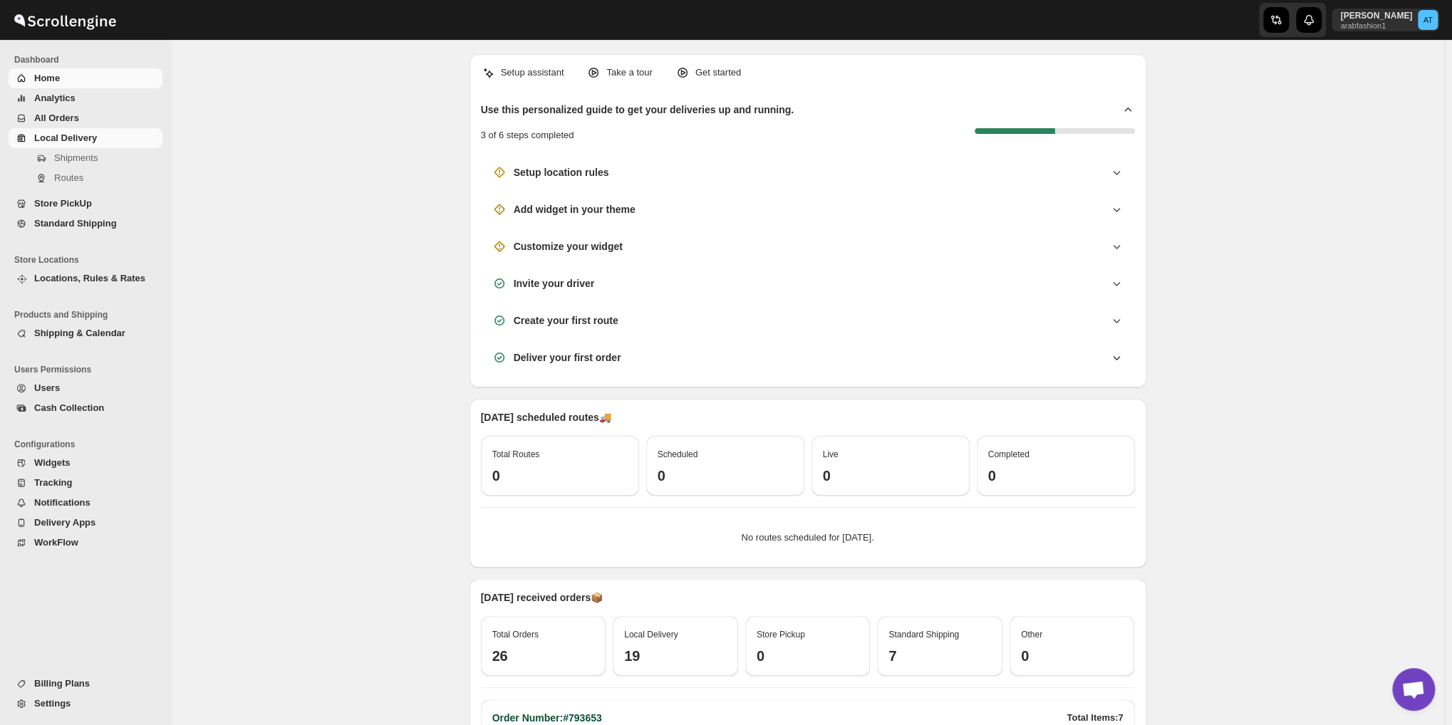
scroll to position [878, 0]
click at [69, 139] on span "Local Delivery" at bounding box center [65, 138] width 63 height 11
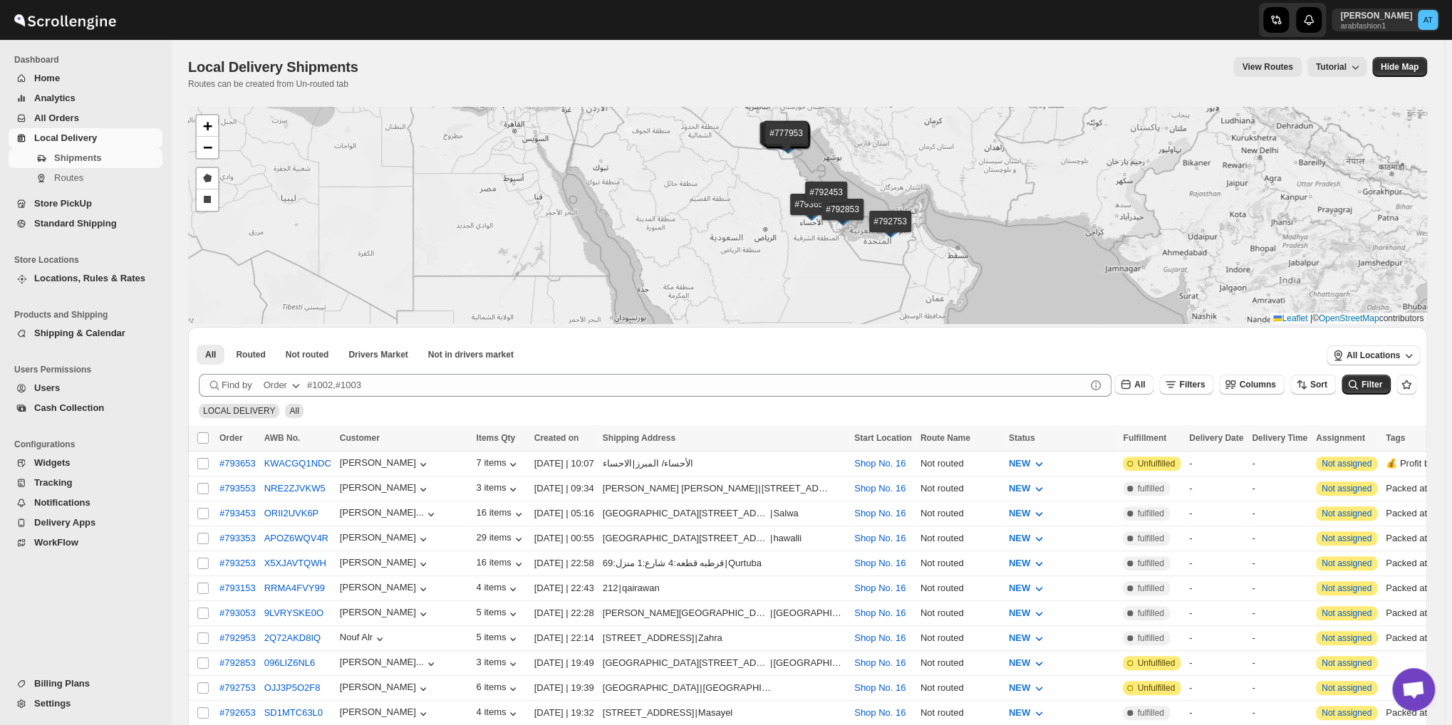
click at [294, 369] on div "Find by Order" at bounding box center [249, 380] width 107 height 26
click at [302, 357] on span "Not routed" at bounding box center [307, 354] width 43 height 11
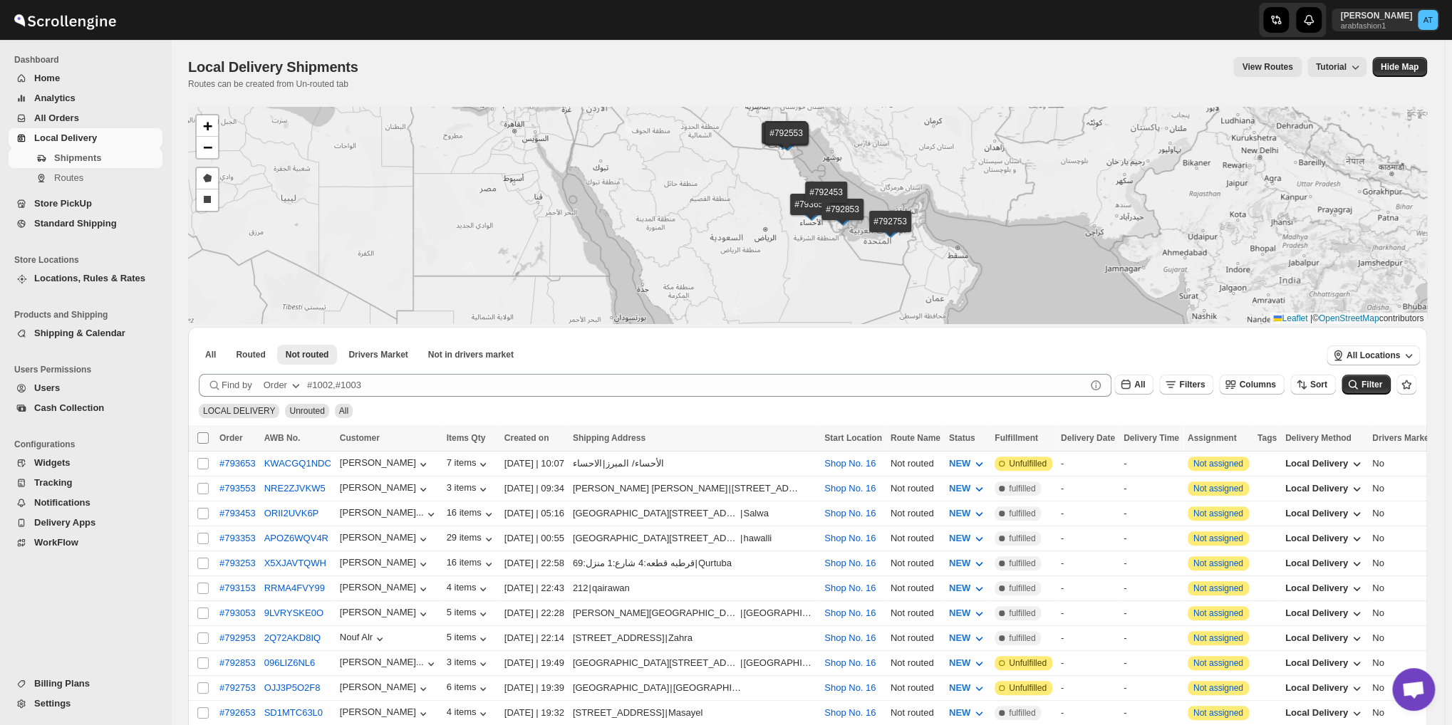
click at [205, 437] on input "Select all shipments" at bounding box center [202, 438] width 11 height 11
checkbox input "true"
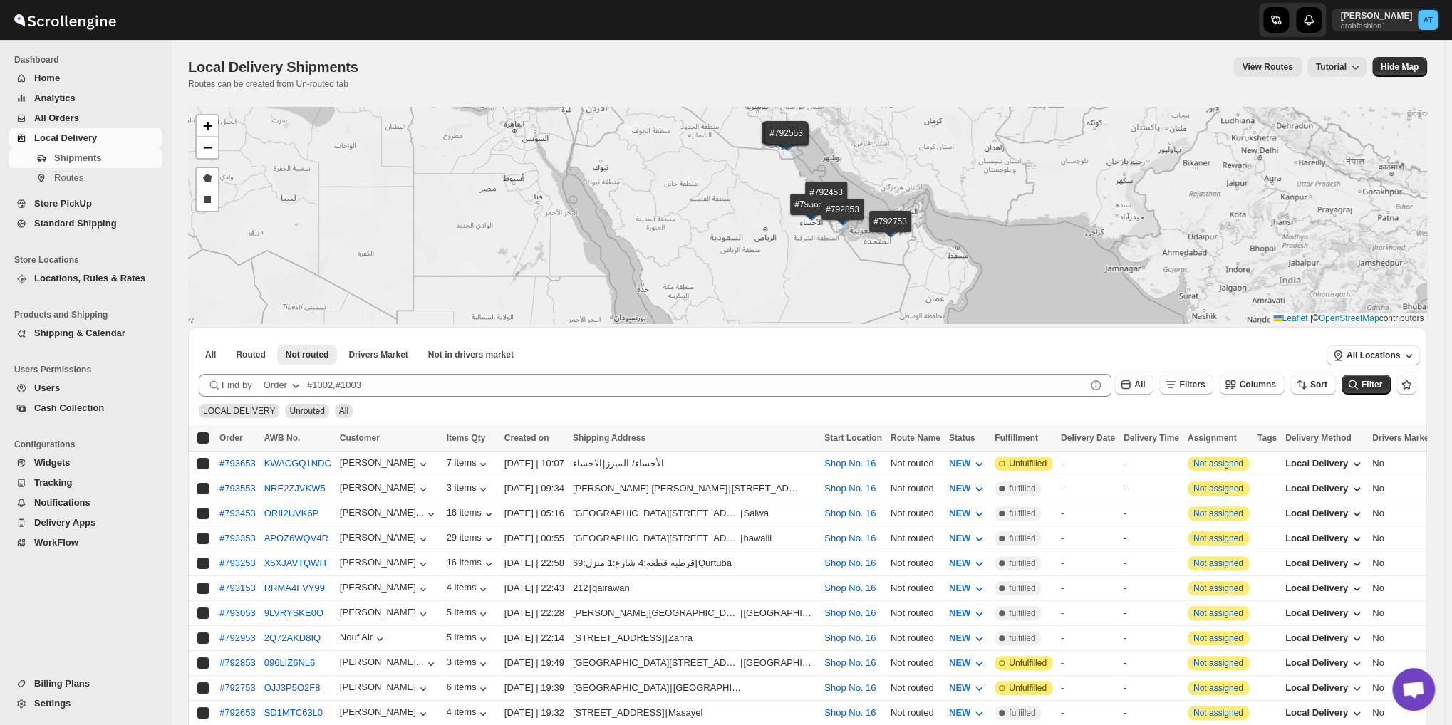
checkbox input "true"
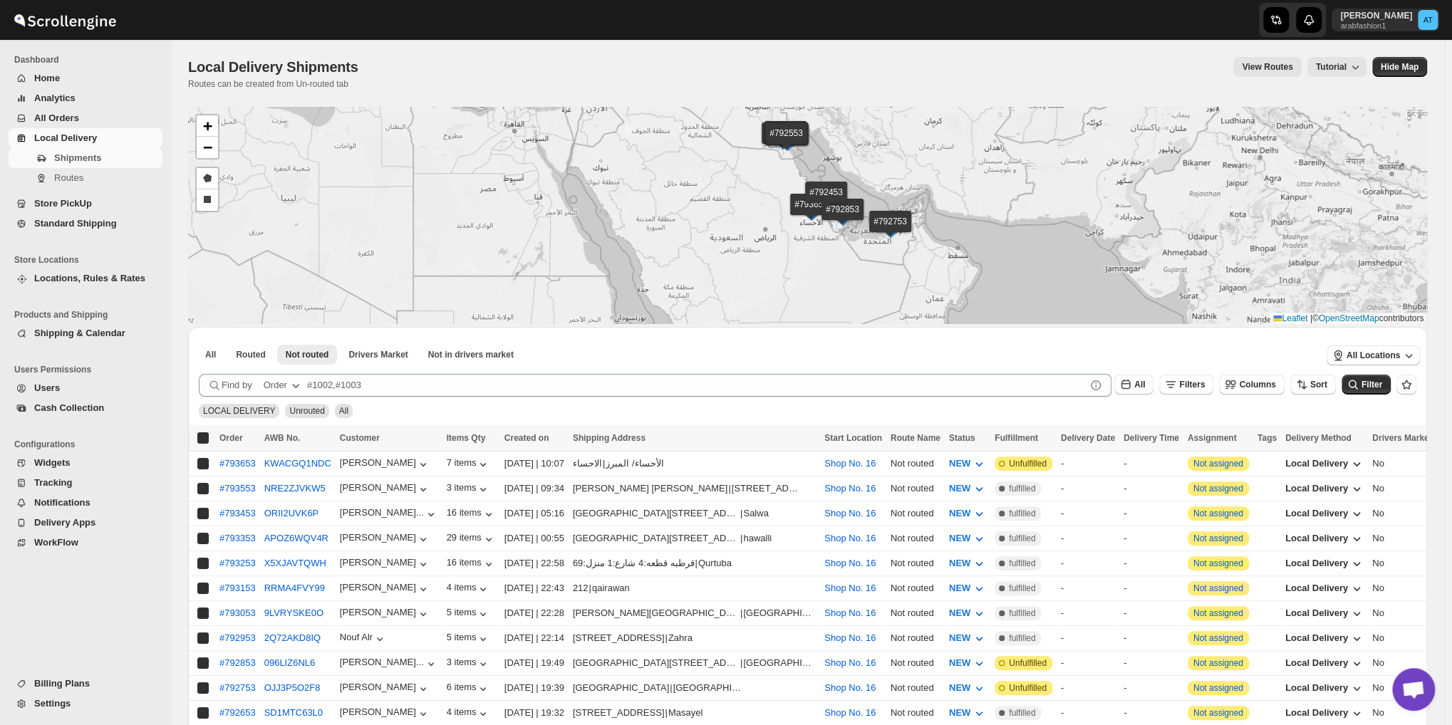
checkbox input "true"
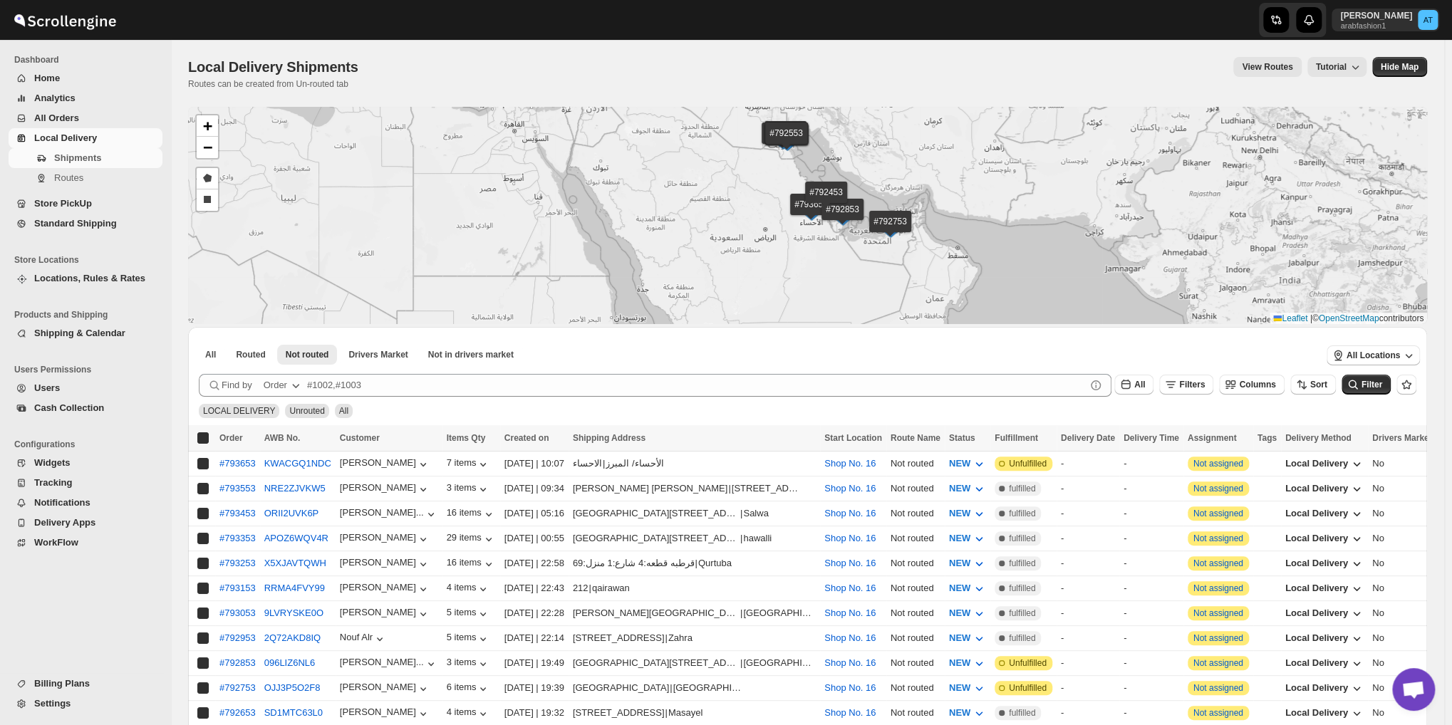
checkbox input "true"
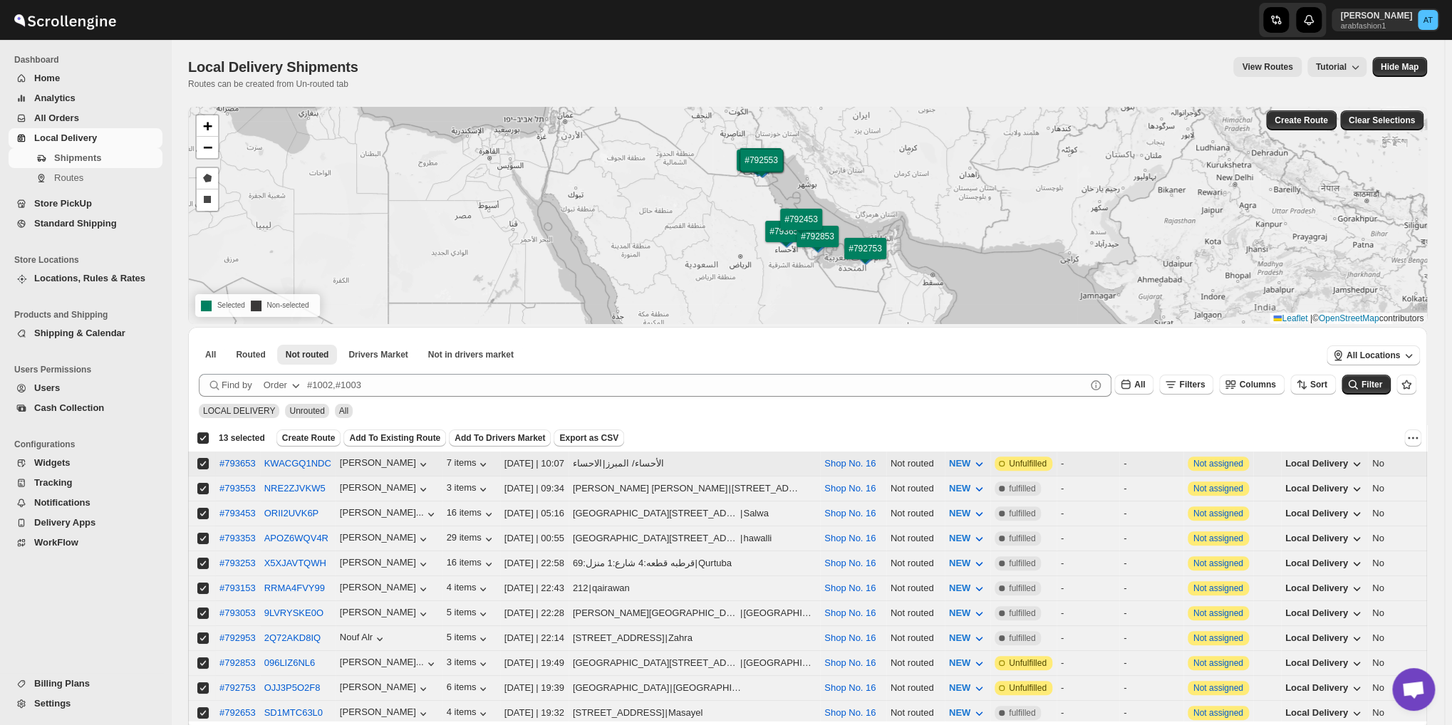
click at [205, 462] on input "Select shipment" at bounding box center [202, 463] width 11 height 11
checkbox input "false"
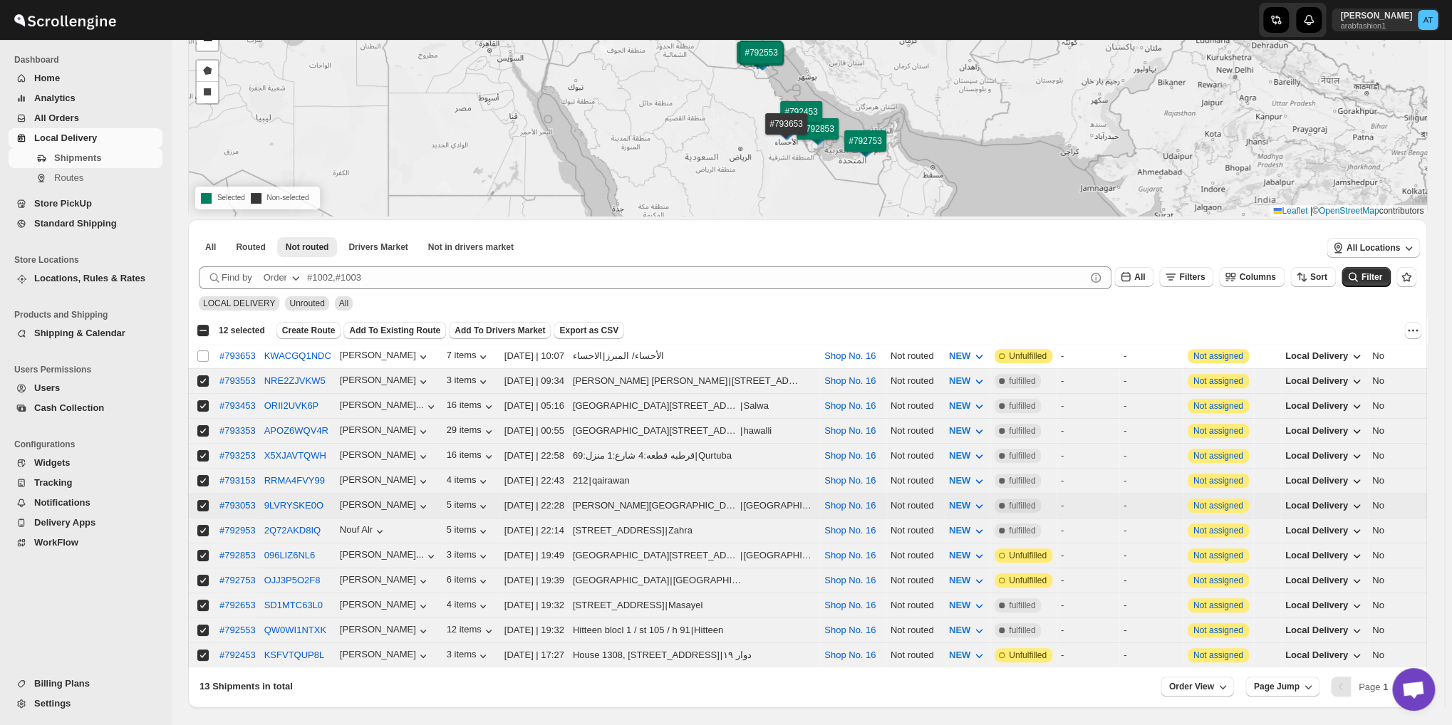
scroll to position [154, 0]
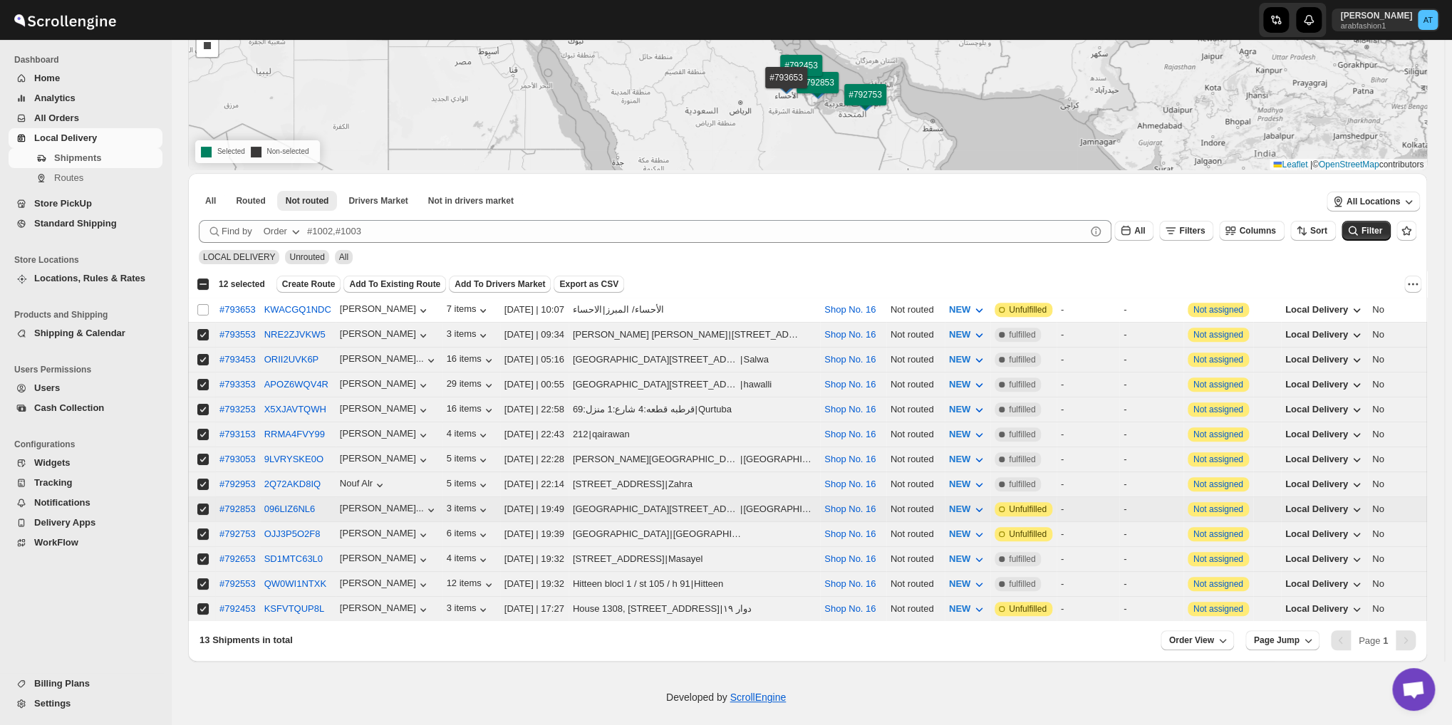
click at [203, 504] on input "Select shipment" at bounding box center [202, 509] width 11 height 11
checkbox input "false"
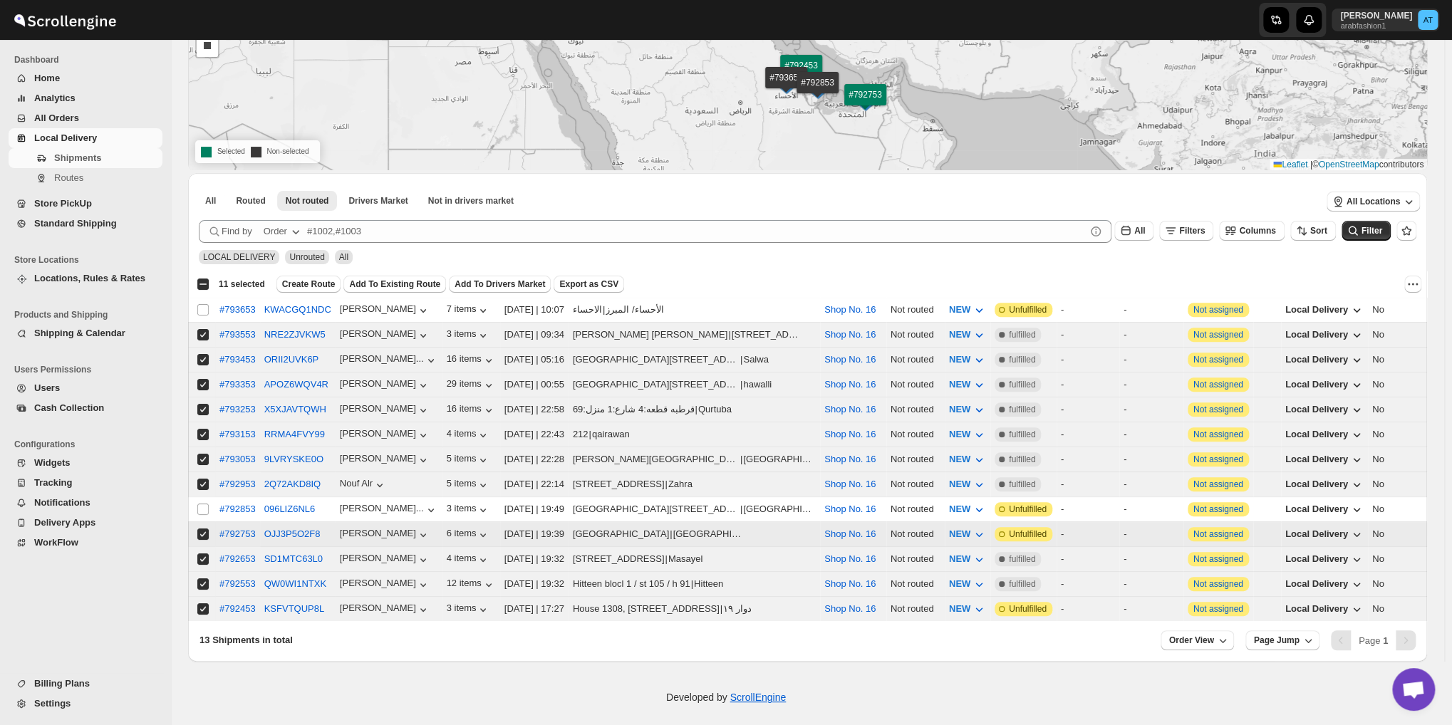
click at [202, 529] on input "Select shipment" at bounding box center [202, 534] width 11 height 11
checkbox input "false"
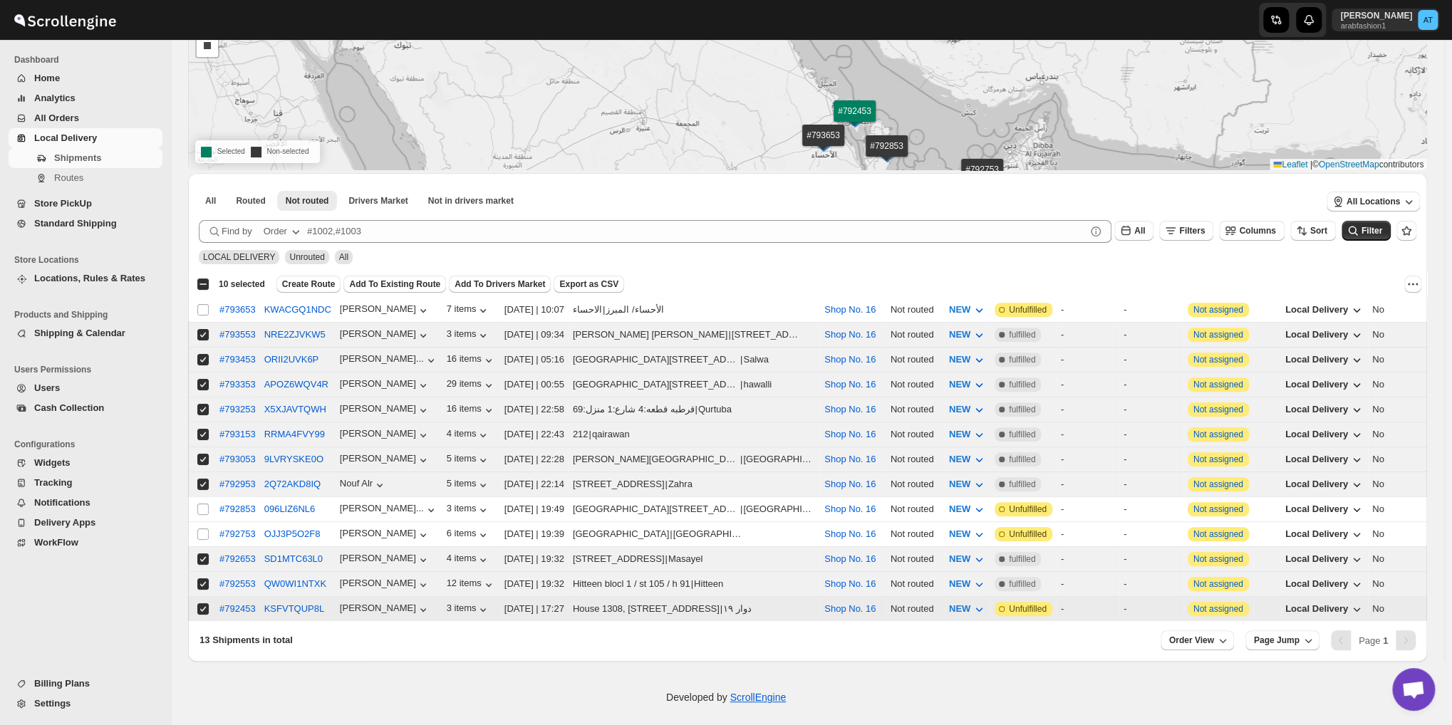
click at [199, 604] on input "Select shipment" at bounding box center [202, 609] width 11 height 11
checkbox input "false"
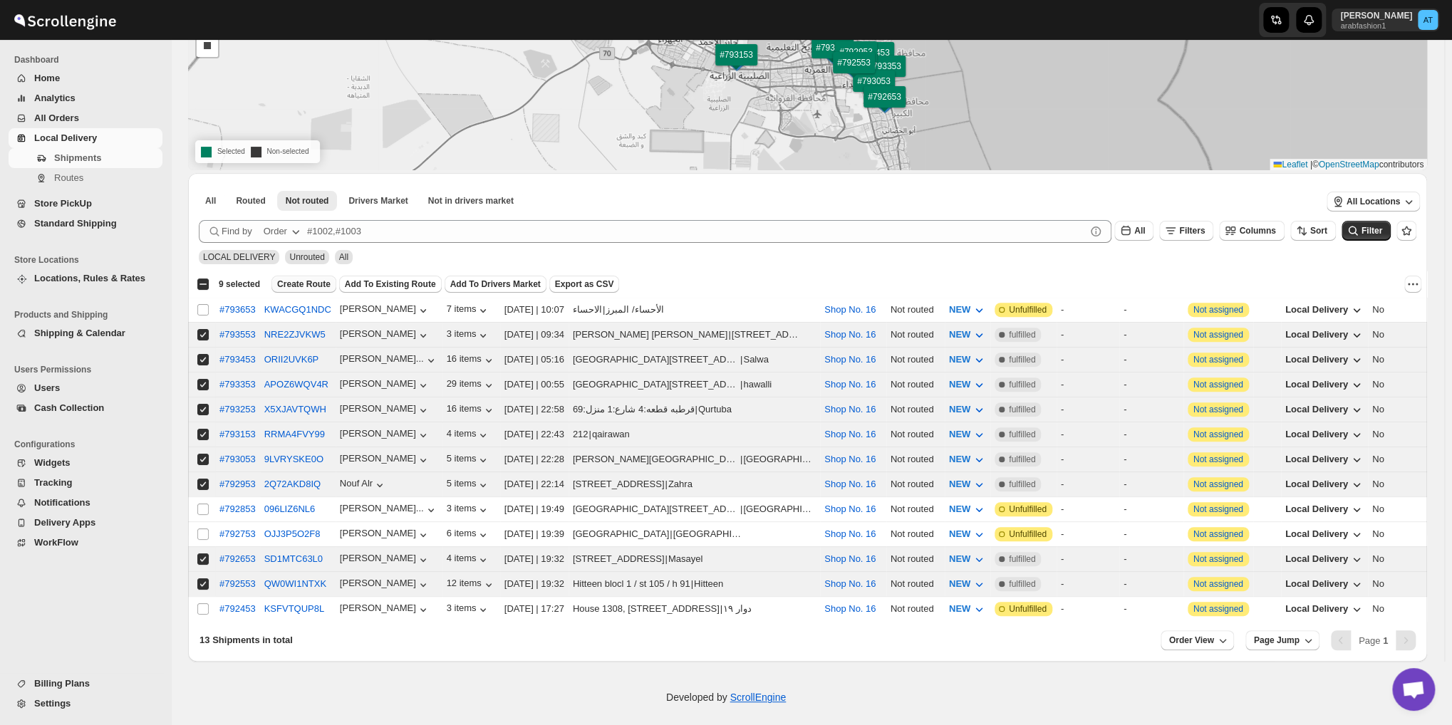
click at [305, 285] on span "Create Route" at bounding box center [303, 284] width 53 height 11
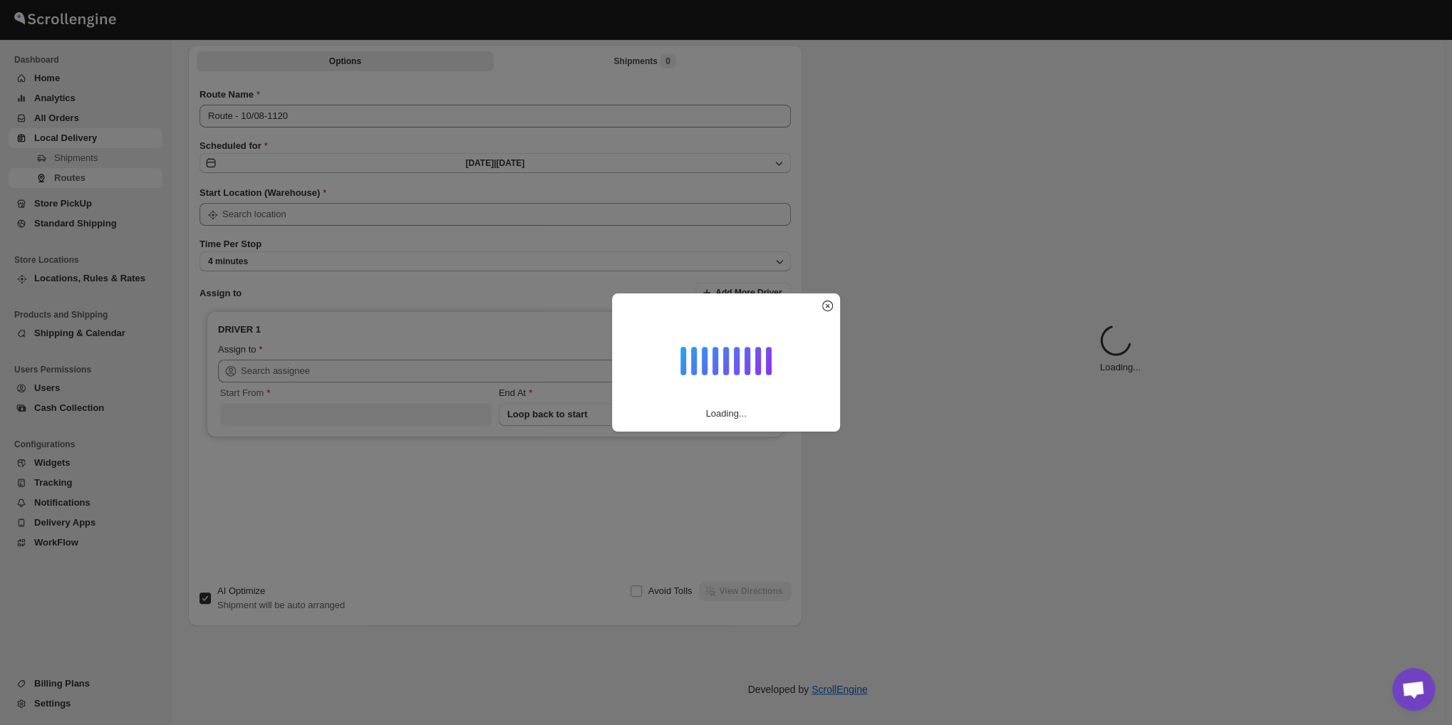
type input "Route - 10/08-1120"
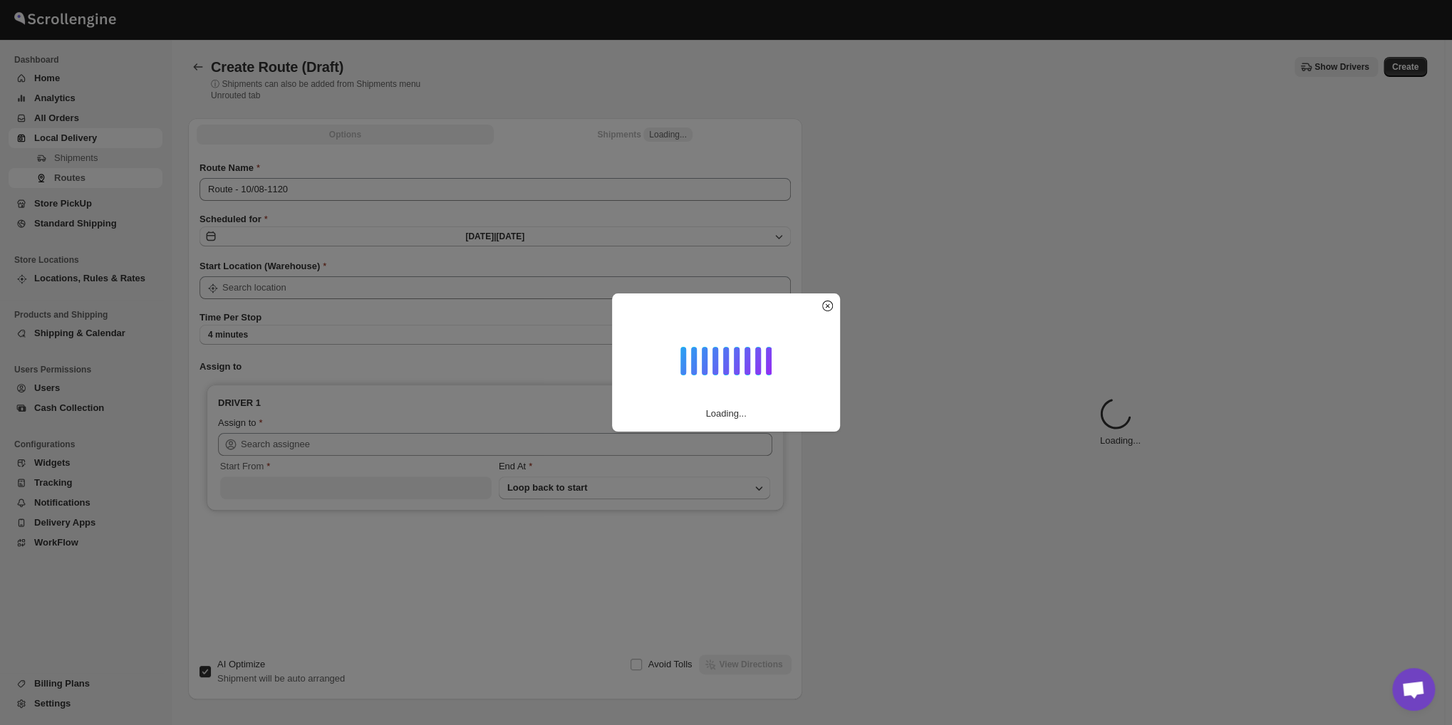
type input "Shop No. 16"
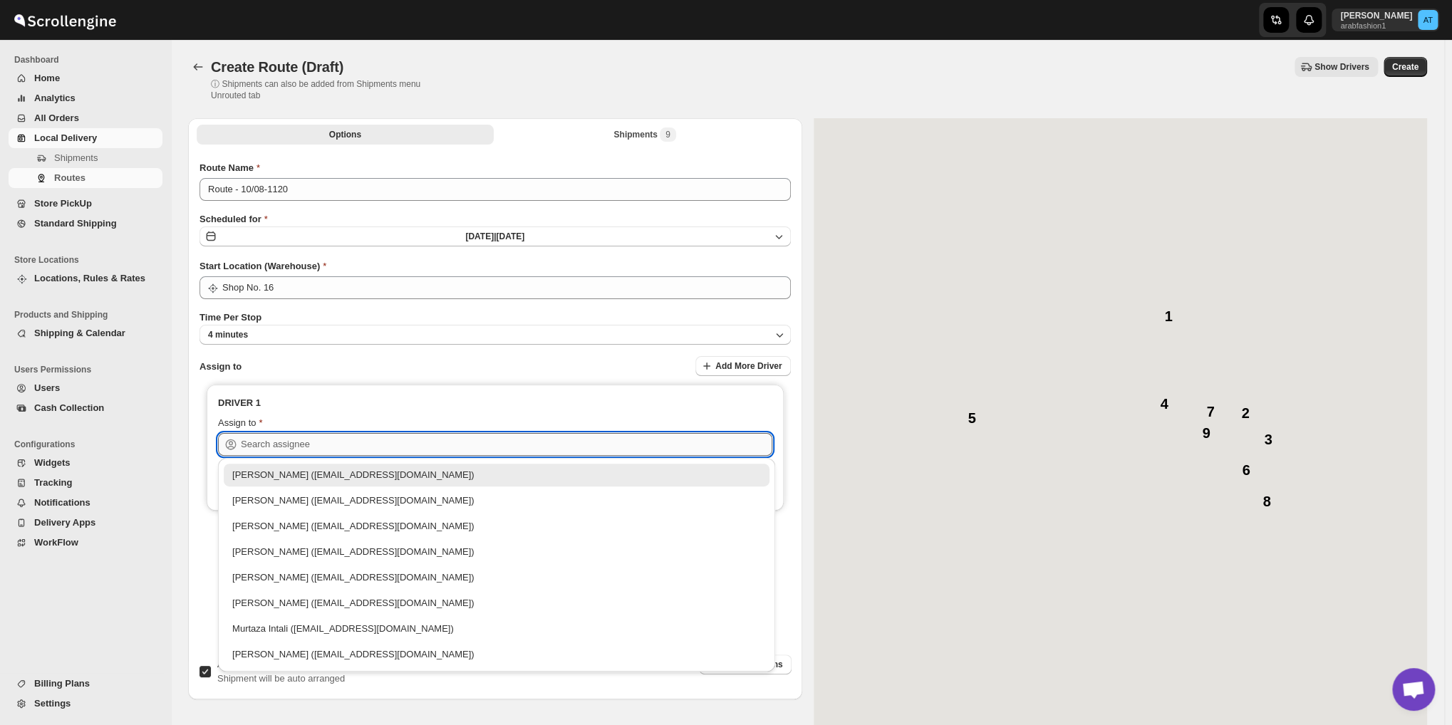
click at [271, 438] on input "text" at bounding box center [507, 444] width 532 height 23
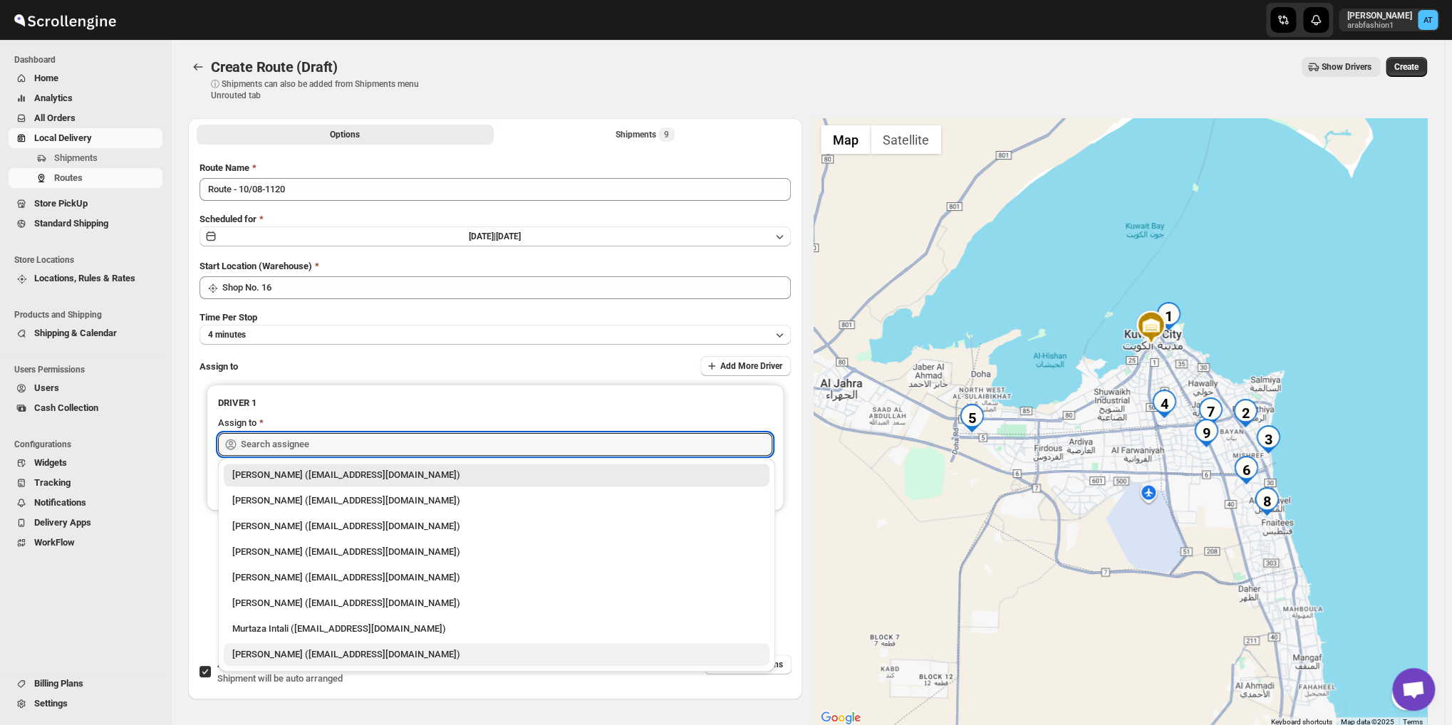
click at [328, 651] on div "[PERSON_NAME] ([EMAIL_ADDRESS][DOMAIN_NAME])" at bounding box center [496, 655] width 529 height 14
type input "[PERSON_NAME] ([EMAIL_ADDRESS][DOMAIN_NAME])"
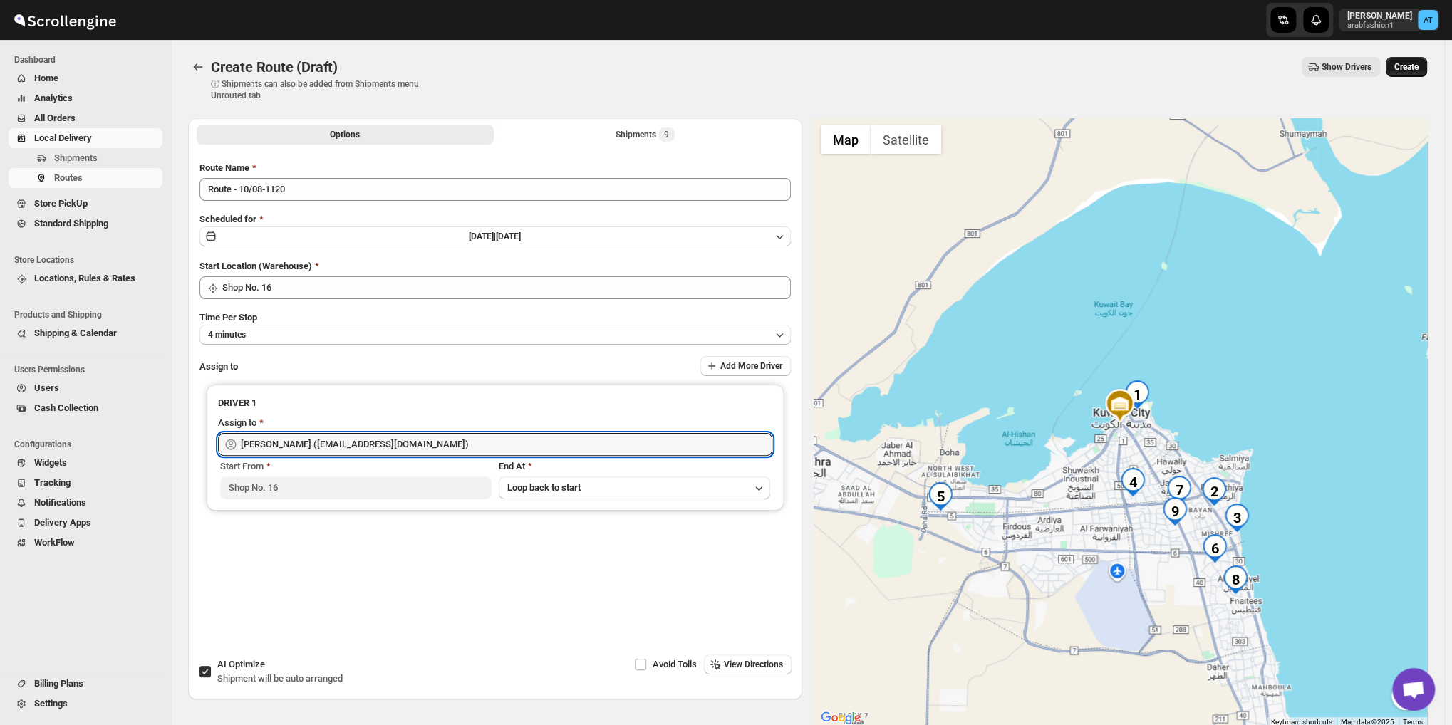
click at [1407, 69] on span "Create" at bounding box center [1407, 66] width 24 height 11
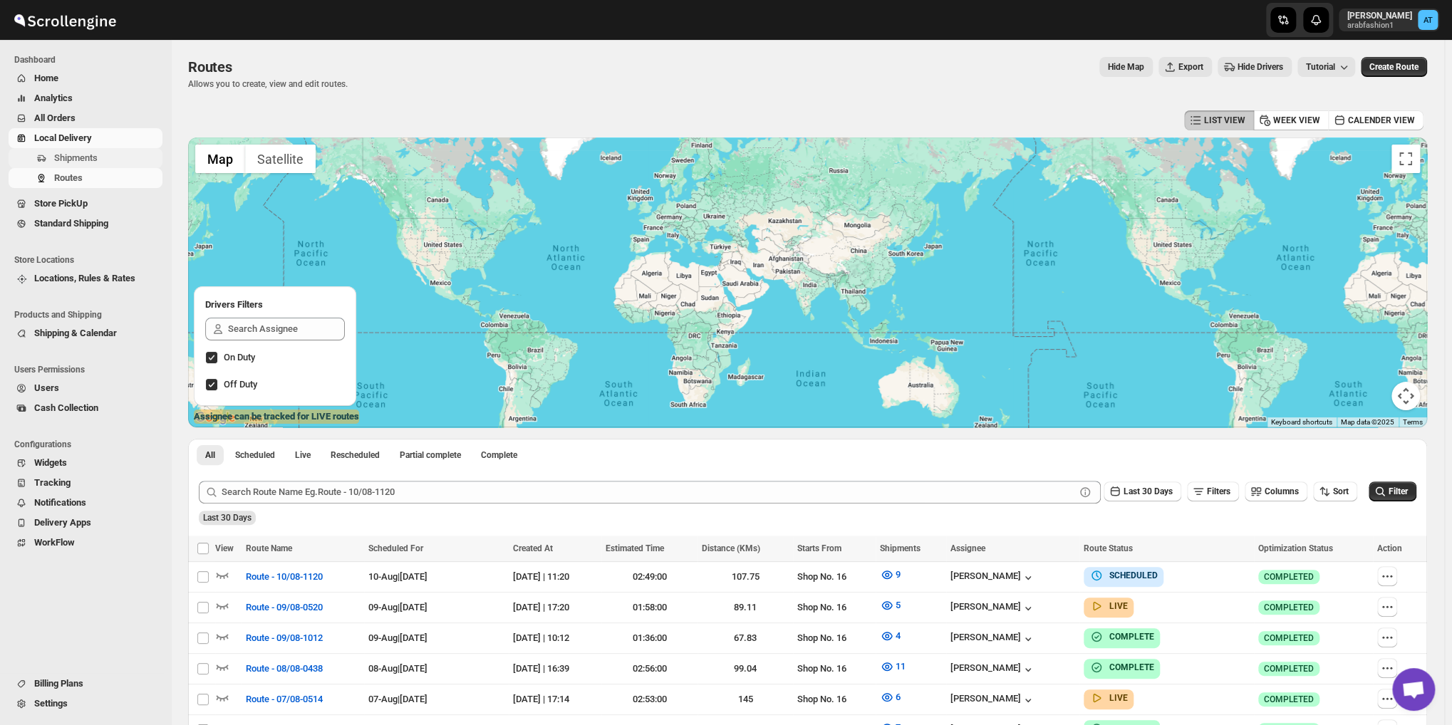
click at [83, 162] on span "Shipments" at bounding box center [75, 158] width 43 height 11
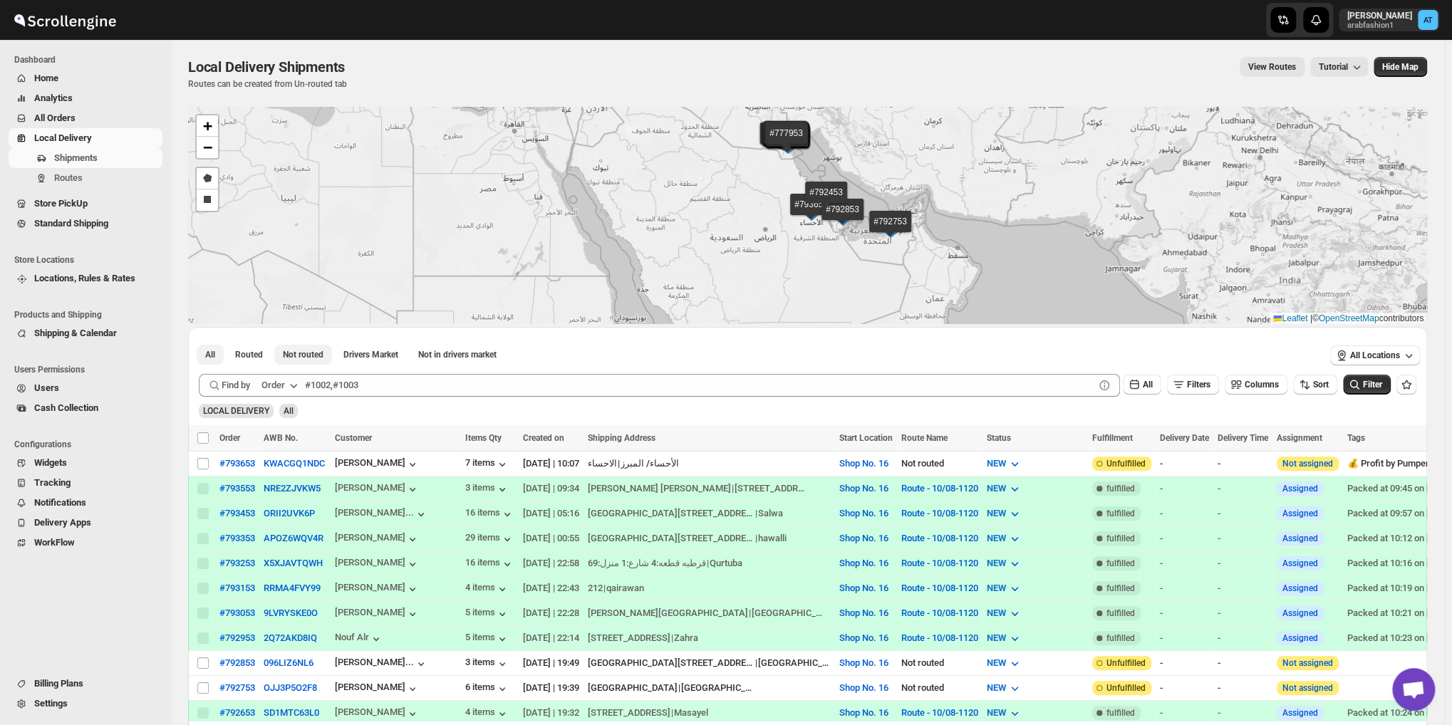
click at [311, 351] on span "Not routed" at bounding box center [303, 354] width 41 height 11
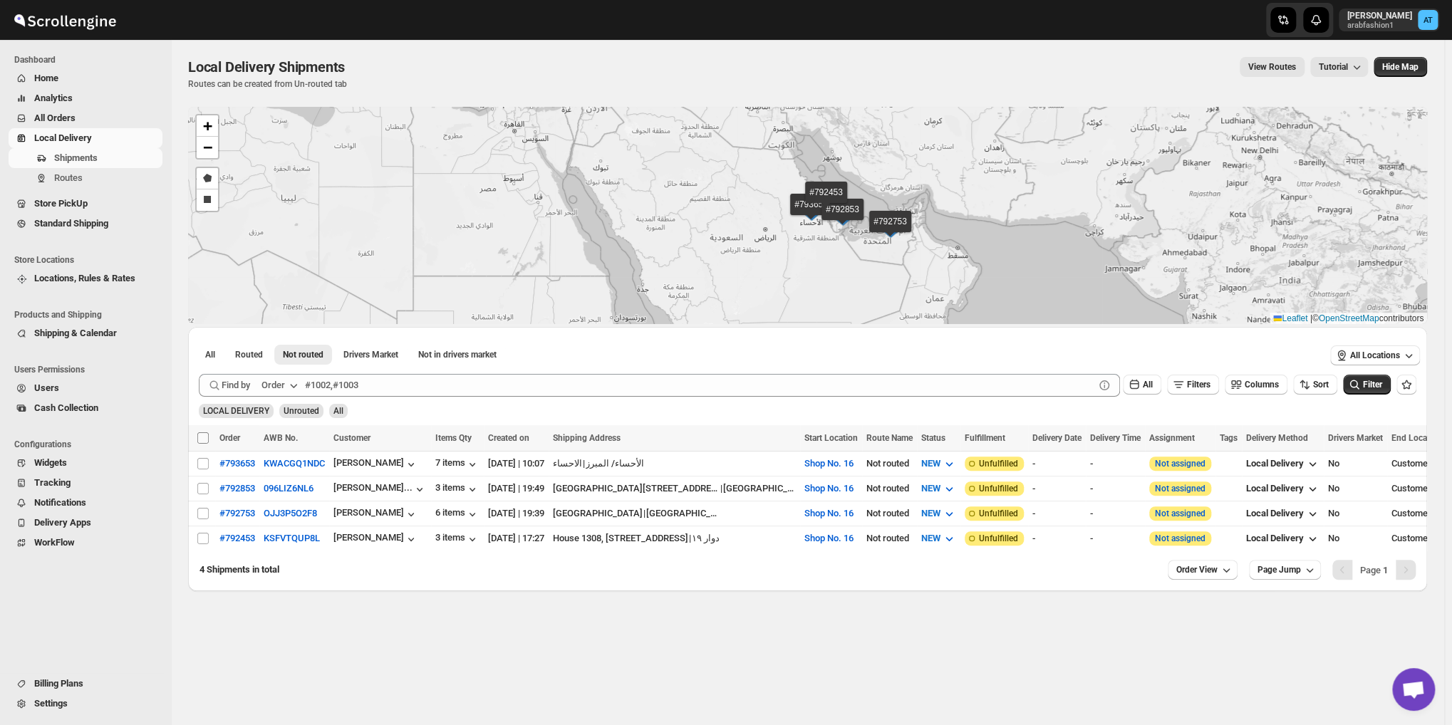
click at [202, 434] on input "Select all shipments" at bounding box center [202, 438] width 11 height 11
checkbox input "true"
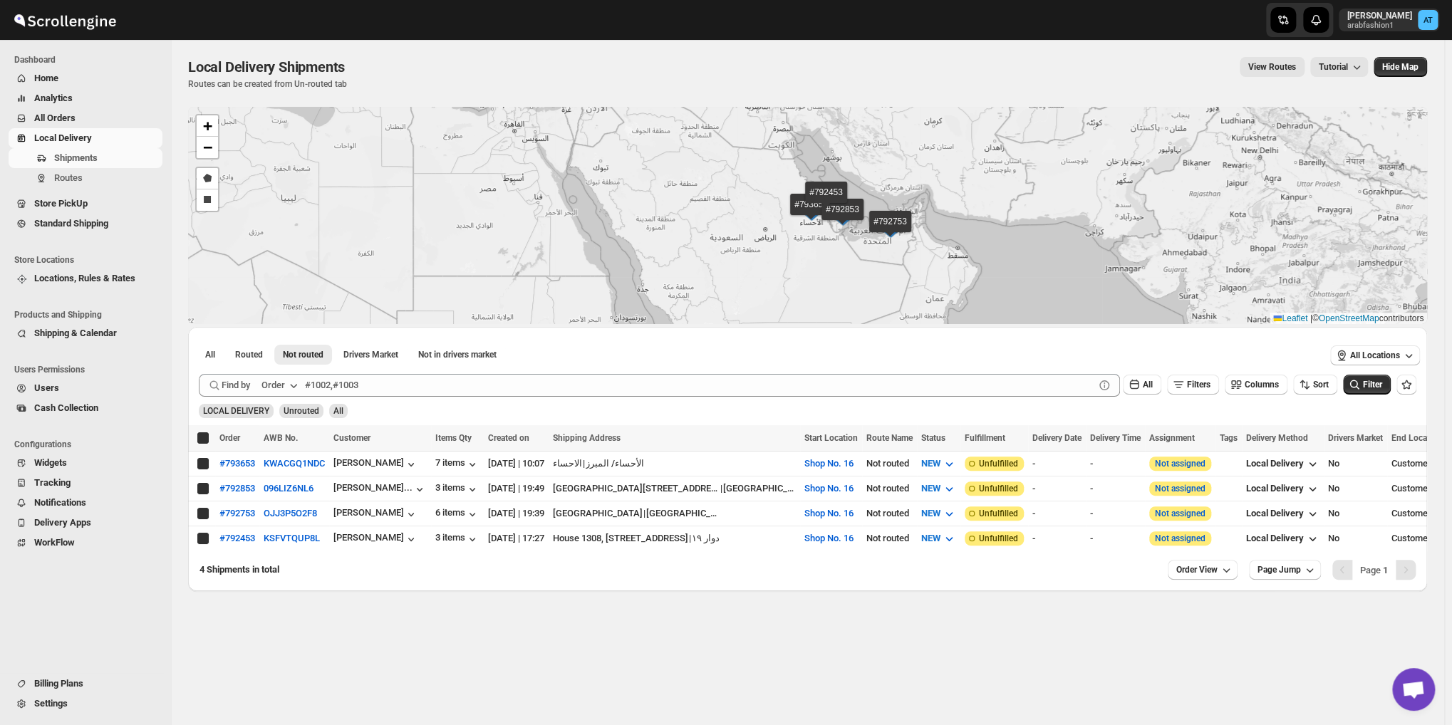
checkbox input "true"
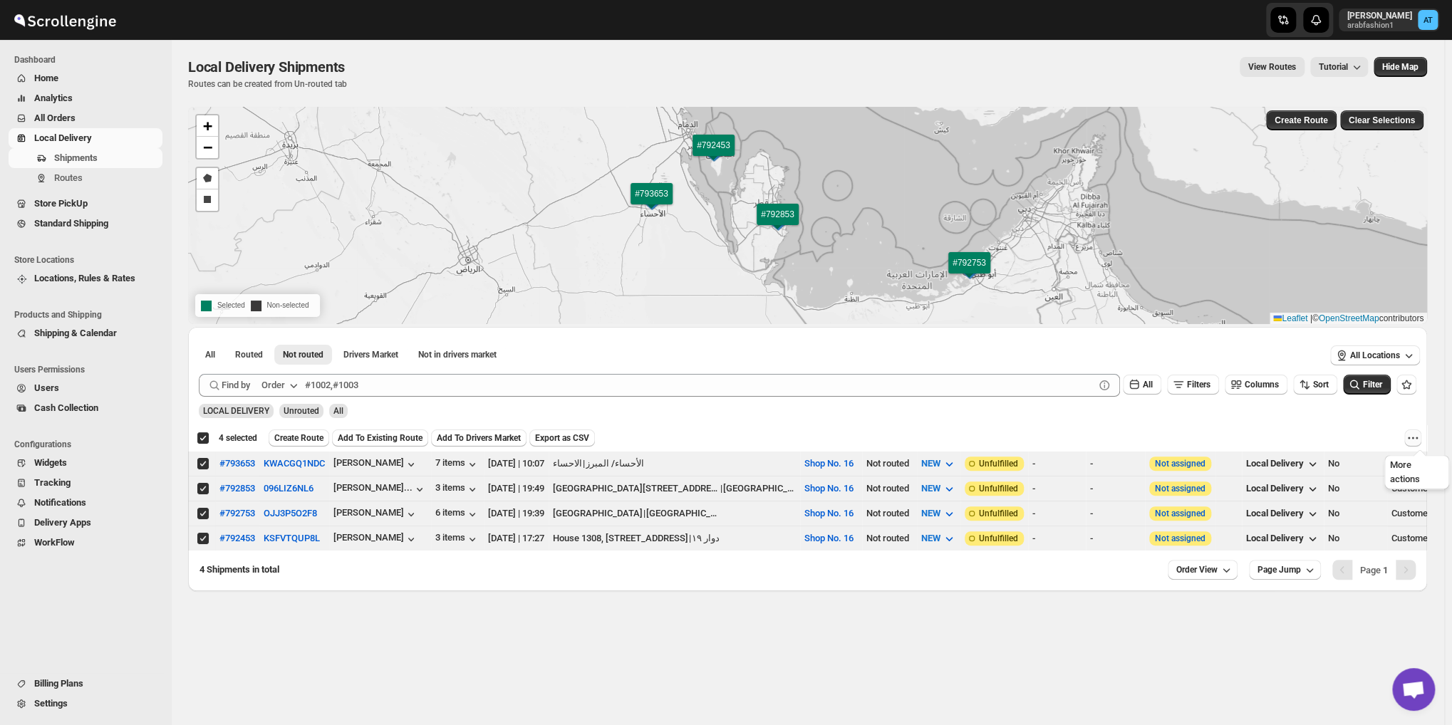
click at [1414, 436] on icon "More actions" at bounding box center [1413, 438] width 14 height 14
click at [1345, 495] on span "MOVE TO STANDARD SHIPPING" at bounding box center [1354, 490] width 133 height 11
